Goal: Transaction & Acquisition: Purchase product/service

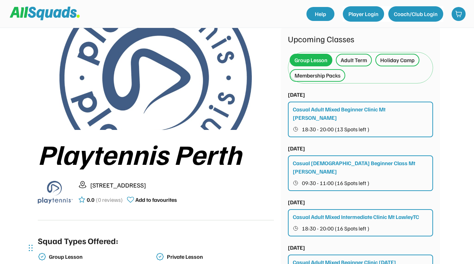
scroll to position [24, 0]
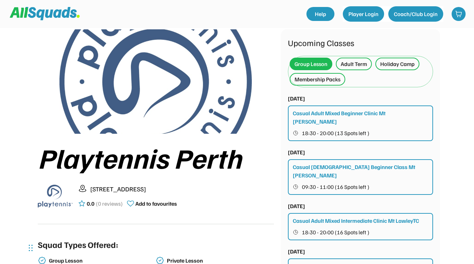
click at [326, 79] on div "Membership Packs" at bounding box center [318, 79] width 46 height 8
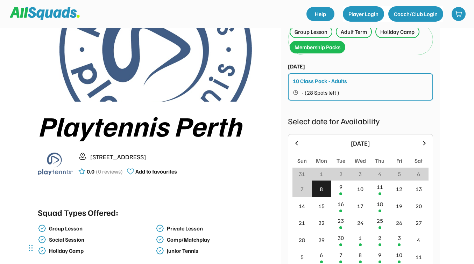
scroll to position [0, 0]
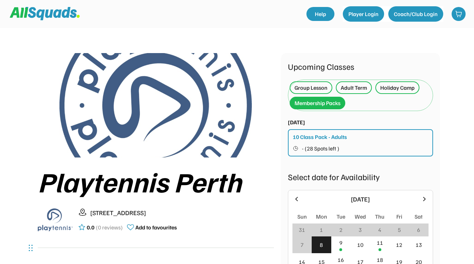
click at [339, 138] on div "10 Class Pack - Adults" at bounding box center [320, 137] width 54 height 8
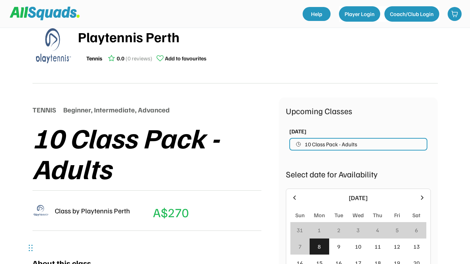
scroll to position [5, 0]
